Goal: Task Accomplishment & Management: Use online tool/utility

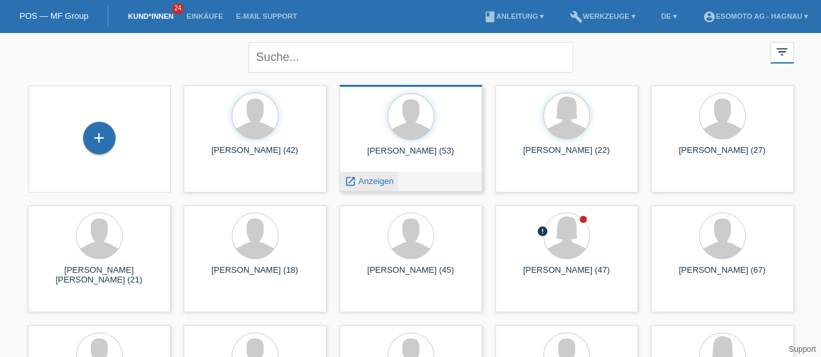
click at [367, 180] on span "Anzeigen" at bounding box center [375, 181] width 35 height 10
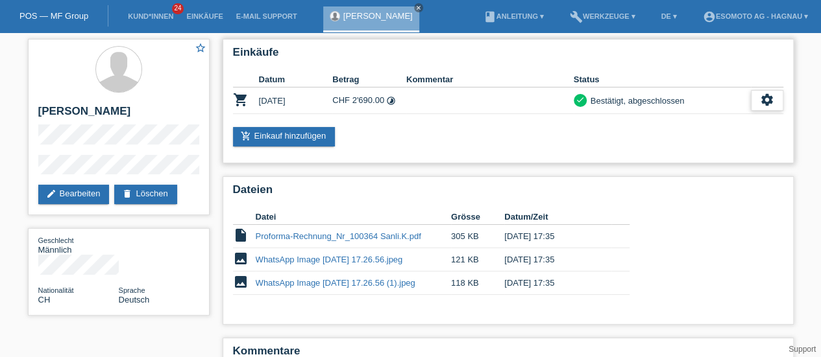
click at [758, 101] on div "settings" at bounding box center [767, 100] width 32 height 21
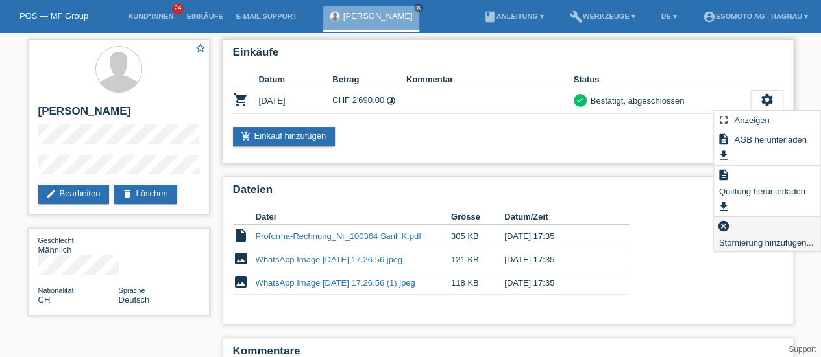
click at [749, 248] on span "Stornierung hinzufügen..." at bounding box center [766, 243] width 98 height 16
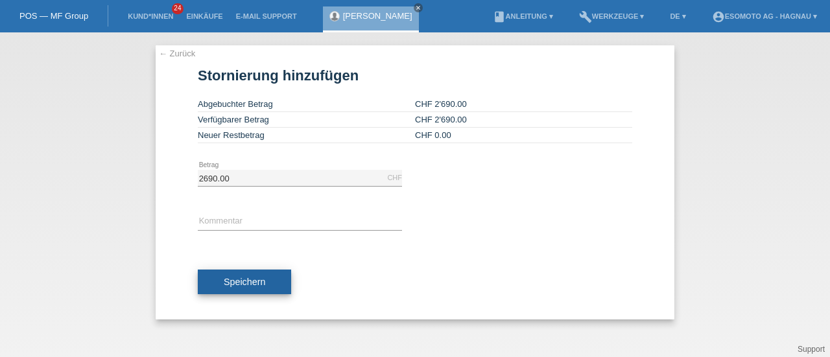
click at [248, 278] on span "Speichern" at bounding box center [245, 282] width 42 height 10
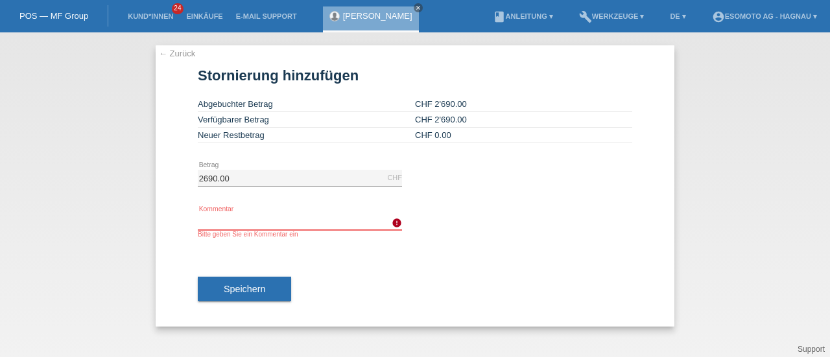
click at [241, 226] on input "text" at bounding box center [300, 222] width 204 height 16
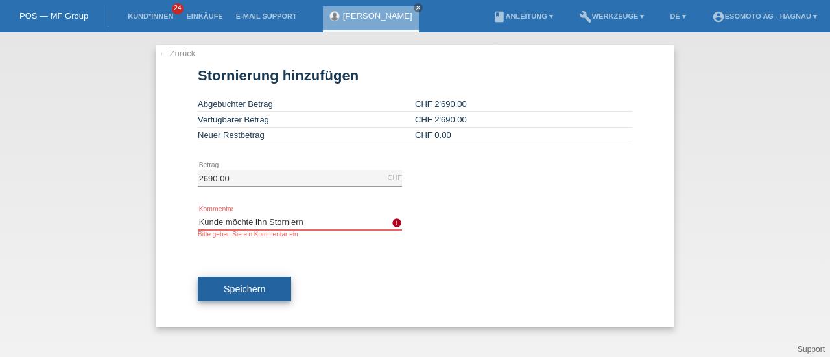
type input "Kunde möchte ihn Storniern"
click at [231, 278] on button "Speichern" at bounding box center [244, 289] width 93 height 25
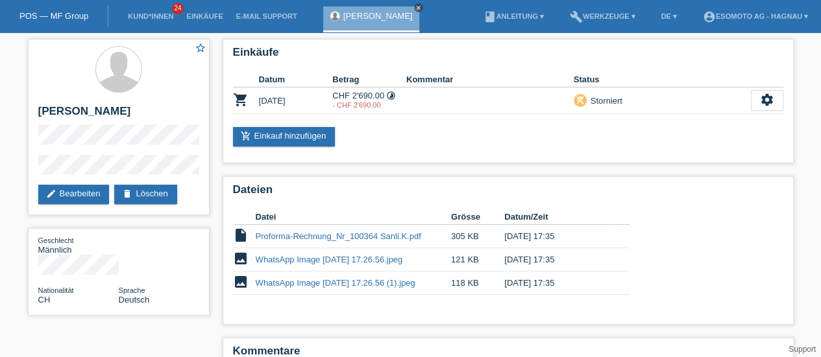
click at [415, 9] on icon "close" at bounding box center [418, 8] width 6 height 6
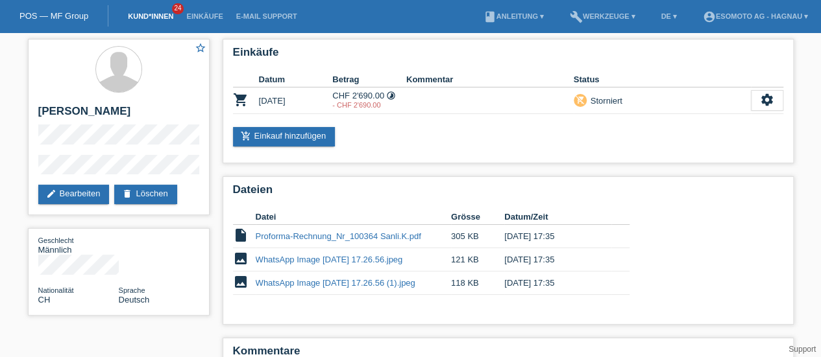
click at [165, 16] on link "Kund*innen" at bounding box center [150, 16] width 58 height 8
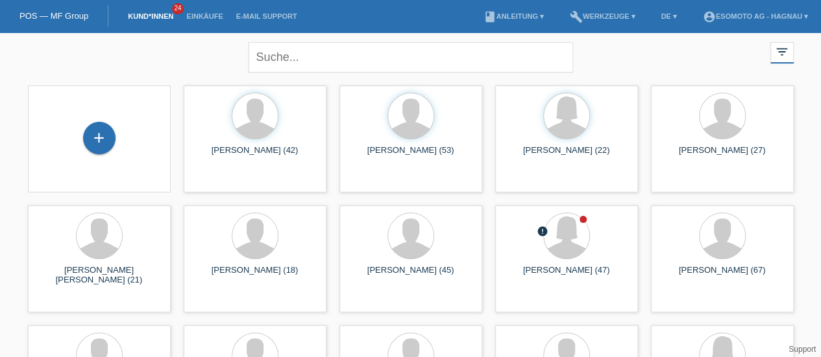
click at [762, 21] on li "account_circle Esomoto AG - Hagnau ▾" at bounding box center [755, 16] width 118 height 33
click at [748, 15] on link "account_circle Esomoto AG - Hagnau ▾" at bounding box center [755, 16] width 118 height 8
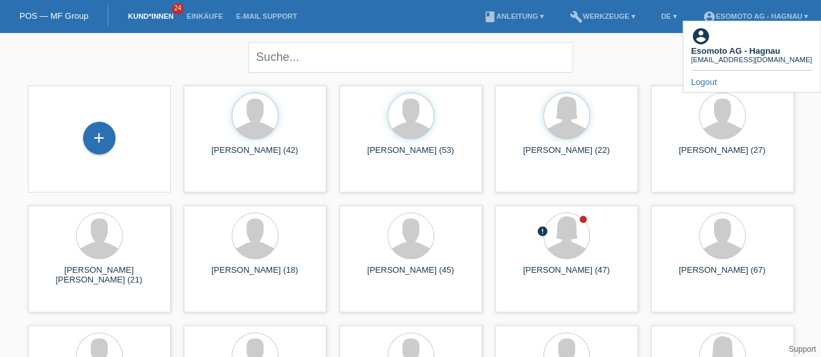
click at [706, 77] on link "Logout" at bounding box center [704, 82] width 26 height 10
